Goal: Information Seeking & Learning: Learn about a topic

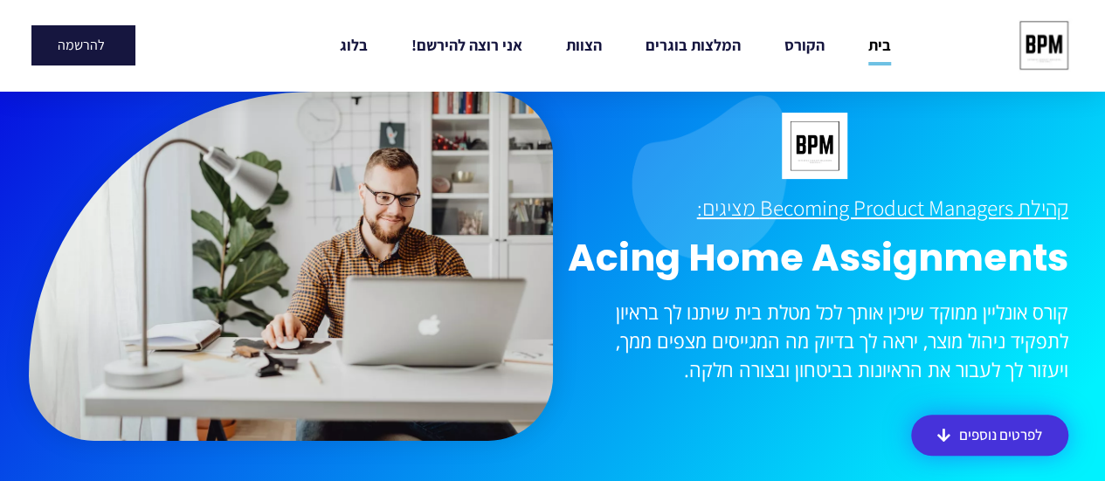
scroll to position [242, 0]
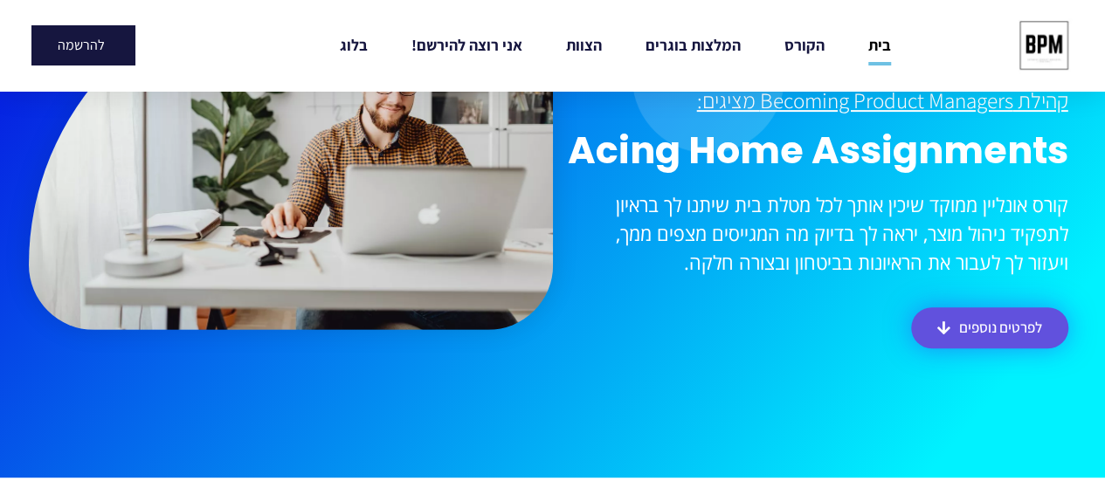
click at [974, 316] on link "לפרטים נוספים" at bounding box center [989, 328] width 157 height 41
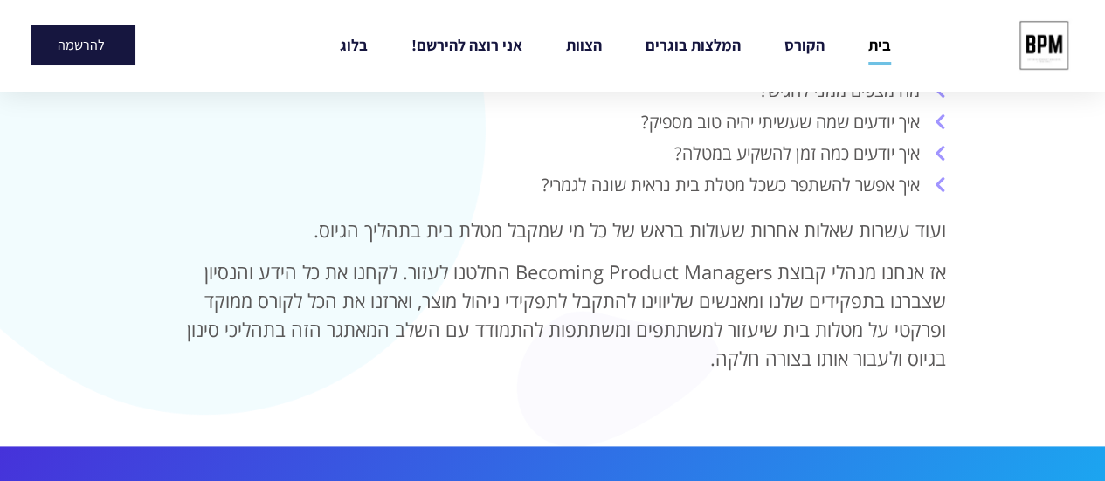
scroll to position [880, 0]
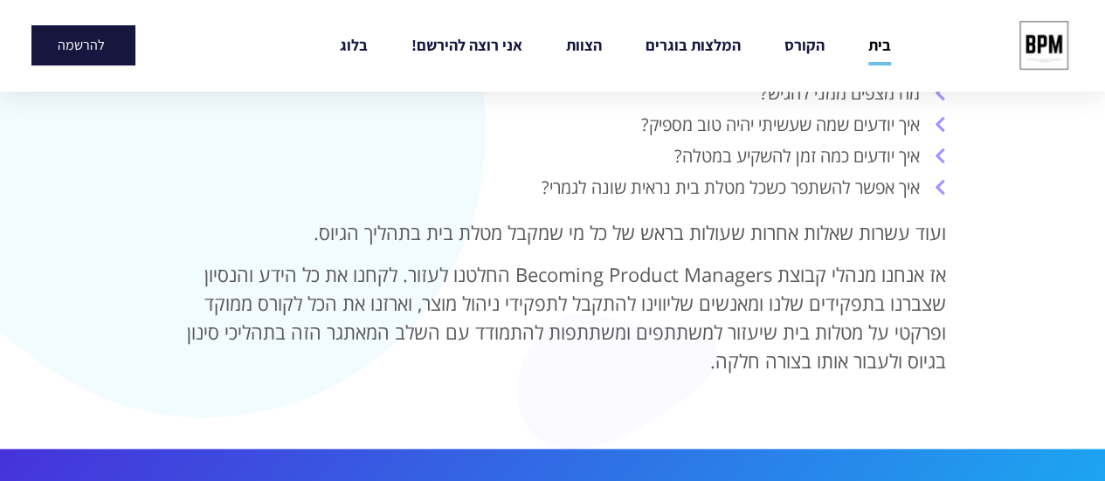
click at [886, 189] on span "איך אפשר להשתפר כשכל מטלת בית נראית שונה לגמרי?" at bounding box center [733, 188] width 383 height 26
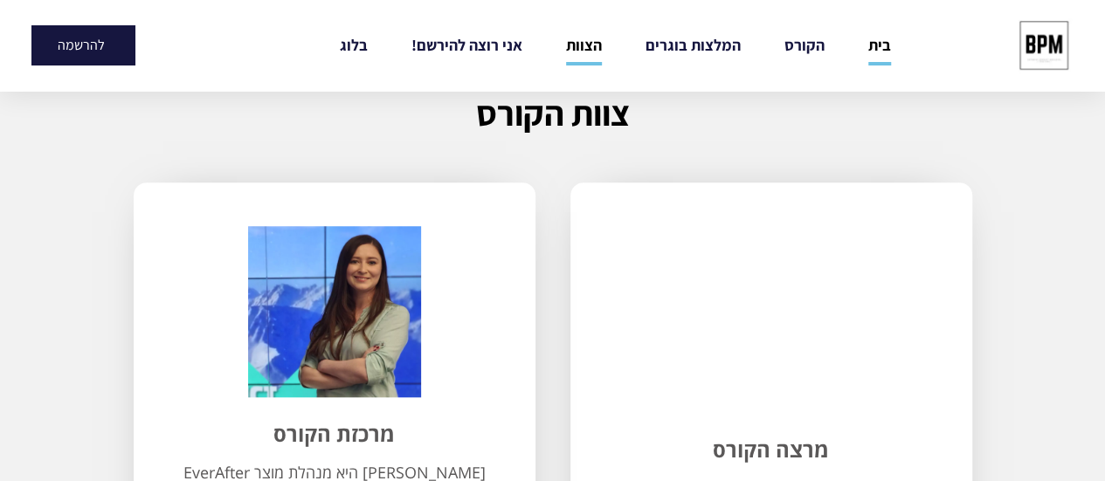
scroll to position [3856, 0]
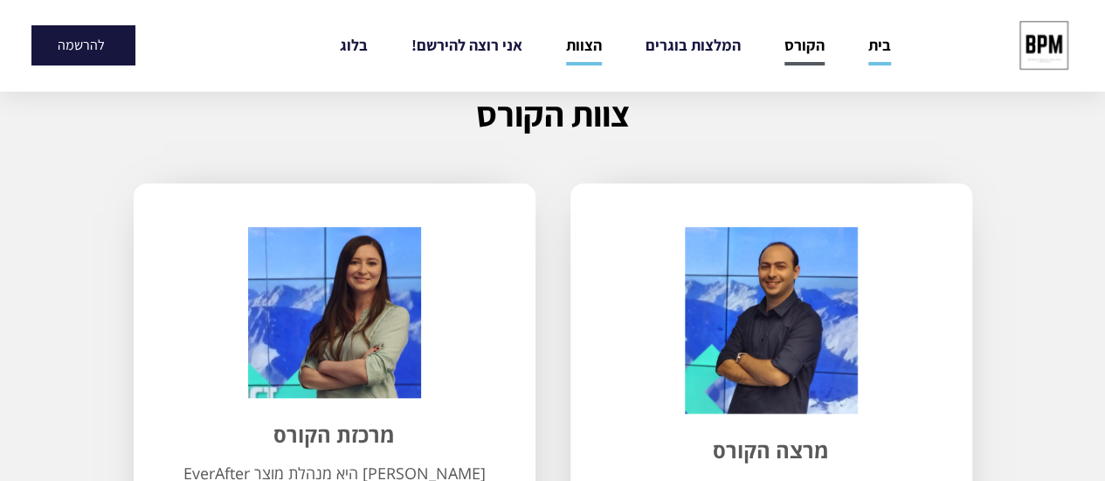
click at [785, 54] on link "הקורס" at bounding box center [805, 45] width 40 height 40
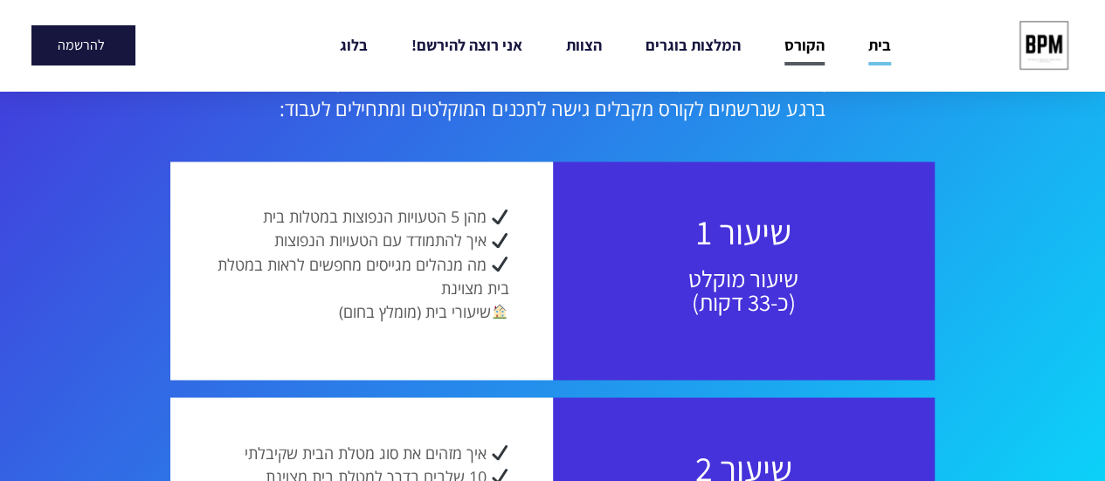
scroll to position [1398, 0]
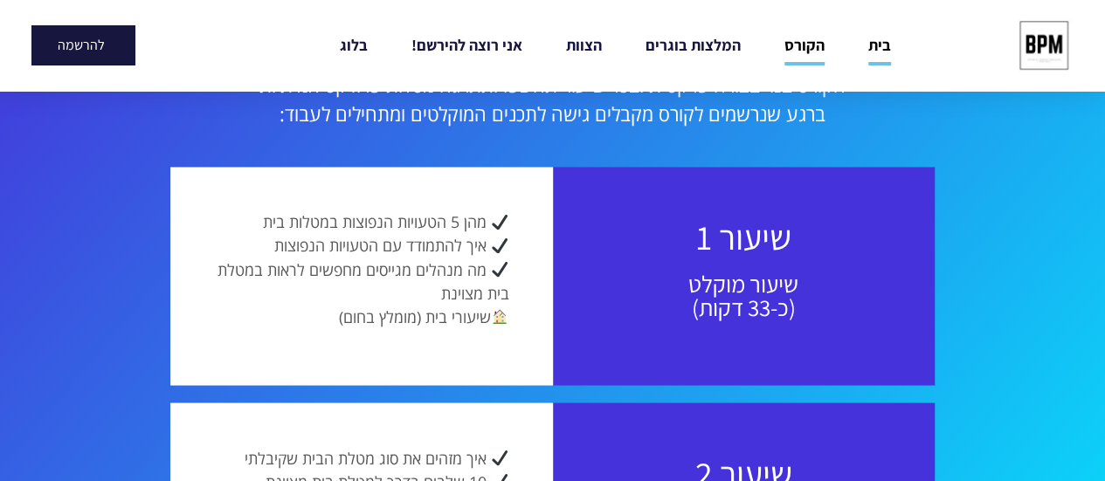
click at [785, 54] on link "הקורס" at bounding box center [805, 45] width 40 height 40
click at [1034, 48] on img at bounding box center [1044, 45] width 65 height 65
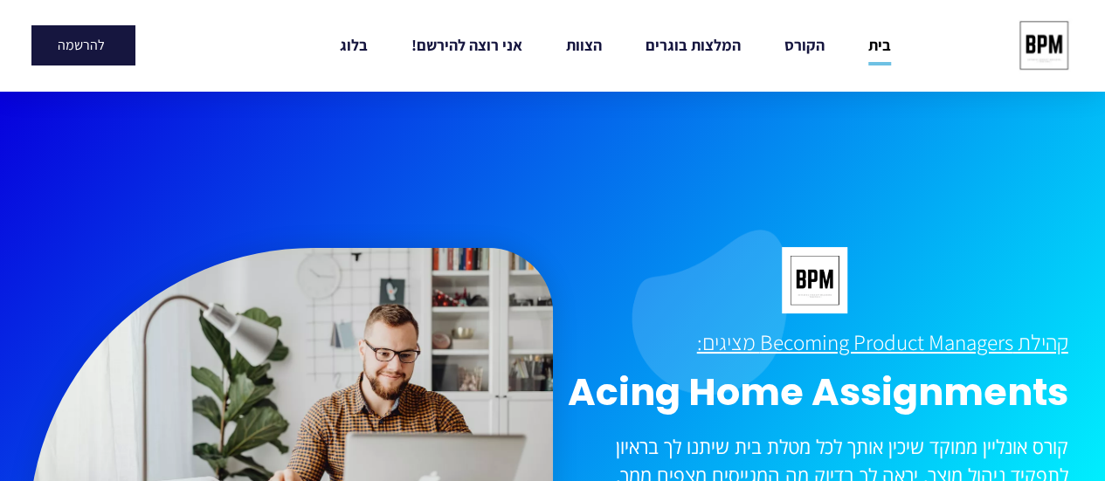
click at [1043, 56] on img at bounding box center [1044, 45] width 65 height 65
click at [795, 60] on link "הקורס" at bounding box center [805, 45] width 40 height 40
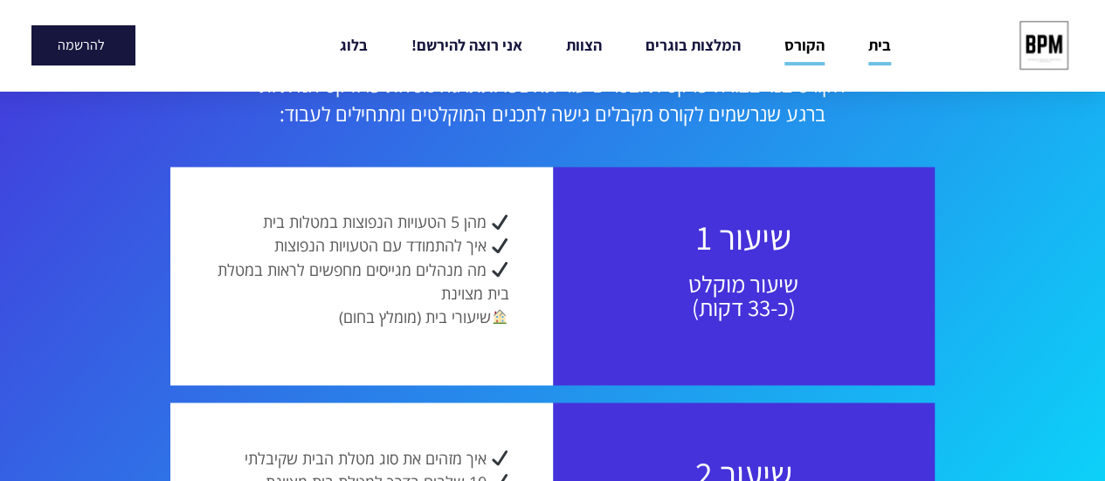
scroll to position [1398, 0]
click at [872, 46] on link "בית" at bounding box center [879, 45] width 23 height 40
